Goal: Information Seeking & Learning: Learn about a topic

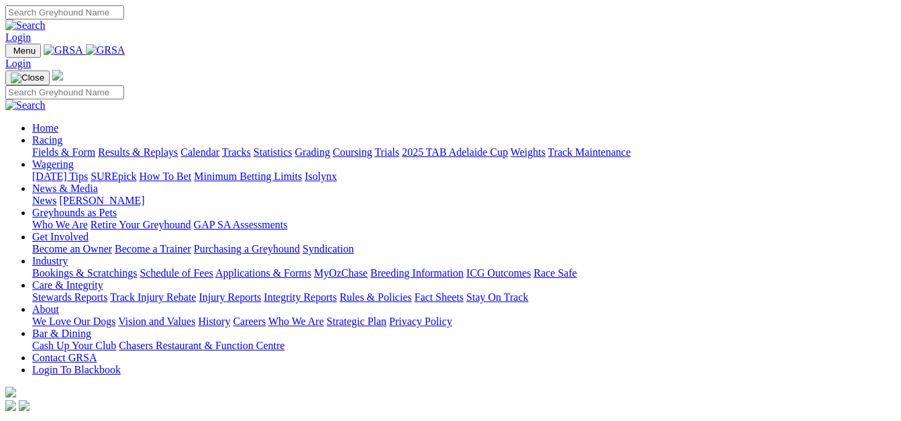
click at [62, 134] on link "Racing" at bounding box center [47, 139] width 30 height 11
click at [44, 146] on link "Fields & Form" at bounding box center [63, 151] width 63 height 11
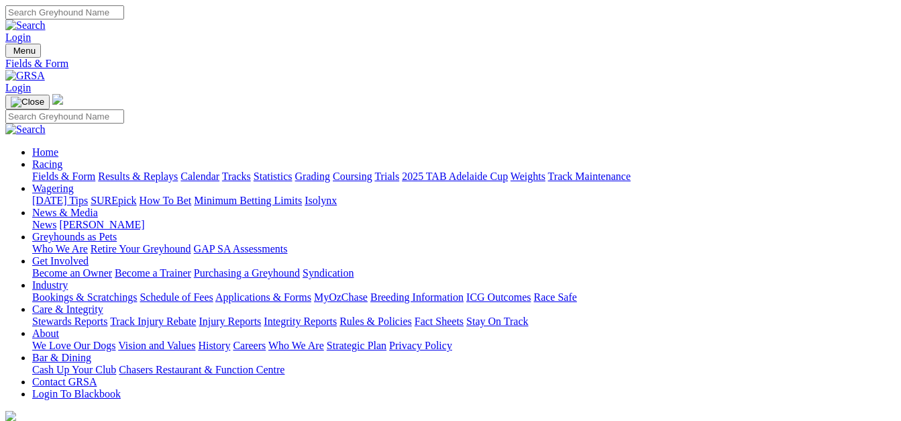
scroll to position [185, 0]
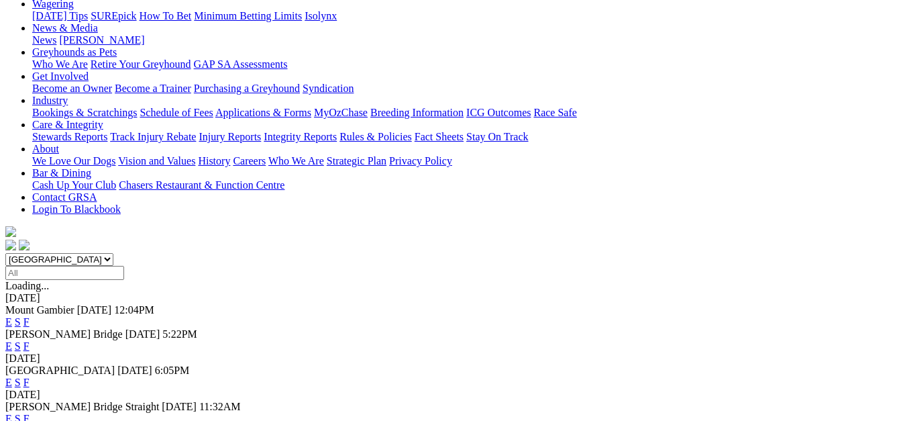
click at [30, 340] on link "F" at bounding box center [26, 345] width 6 height 11
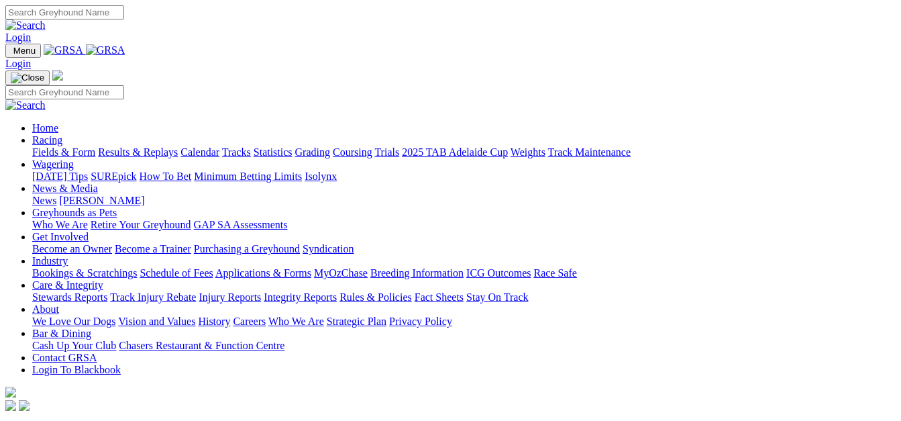
click at [153, 146] on link "Results & Replays" at bounding box center [138, 151] width 80 height 11
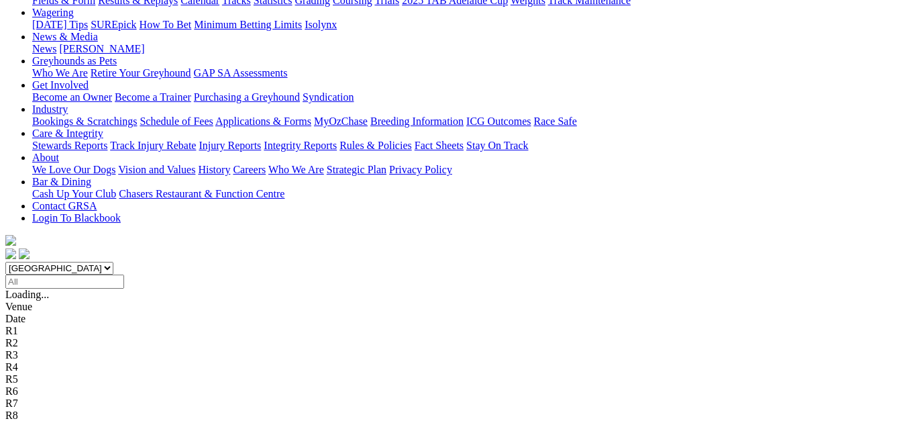
scroll to position [235, 0]
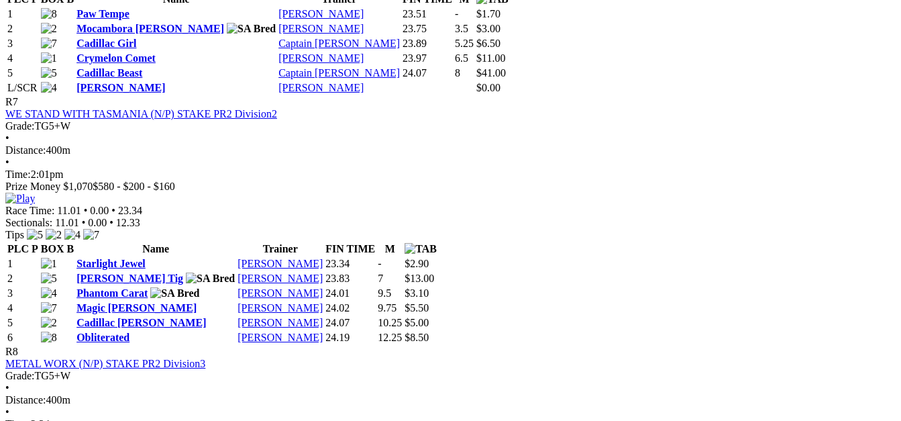
scroll to position [2147, 0]
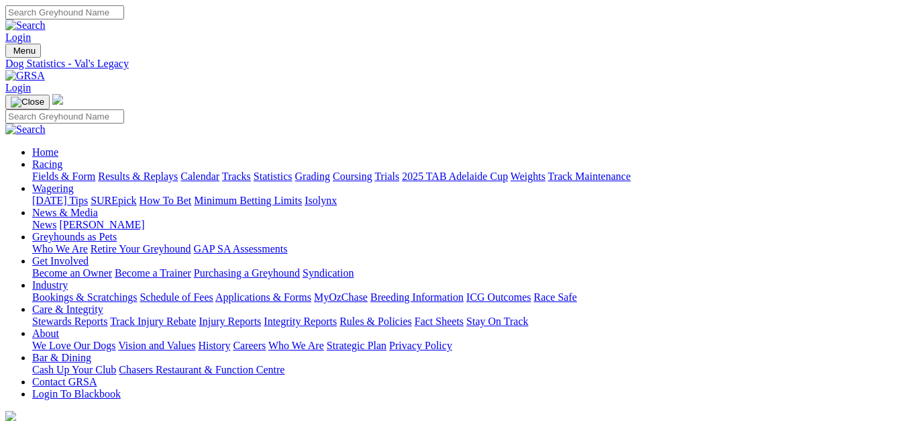
scroll to position [17, 0]
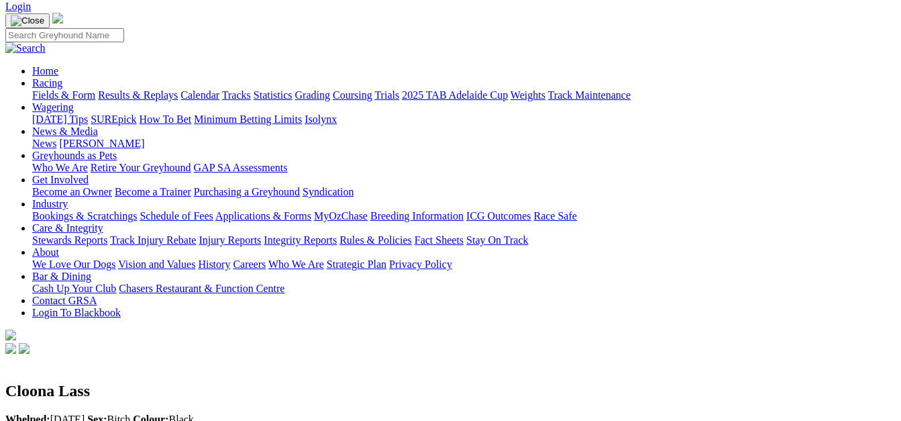
scroll to position [84, 0]
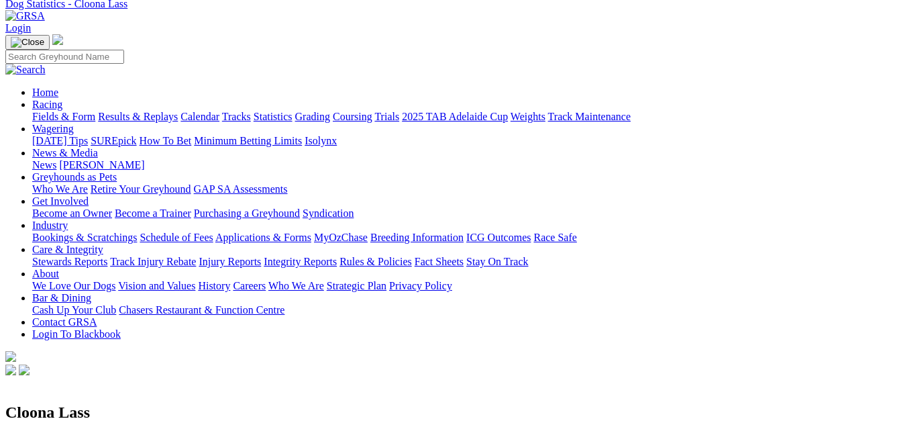
scroll to position [0, 0]
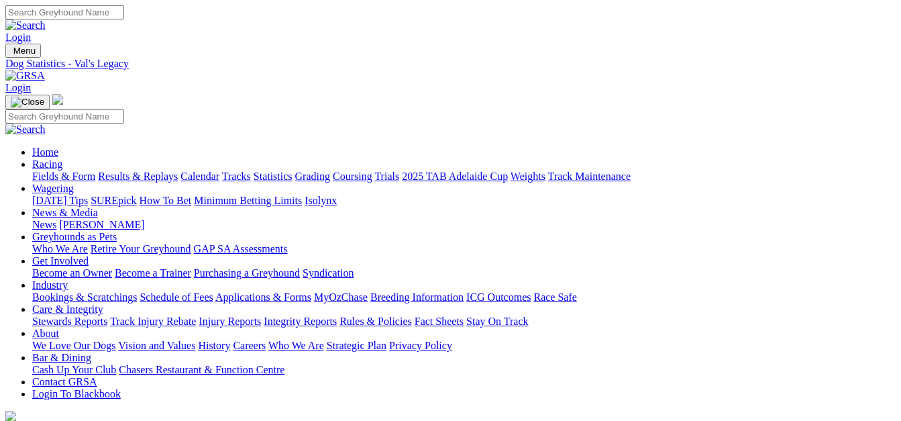
scroll to position [17, 0]
